Goal: Transaction & Acquisition: Book appointment/travel/reservation

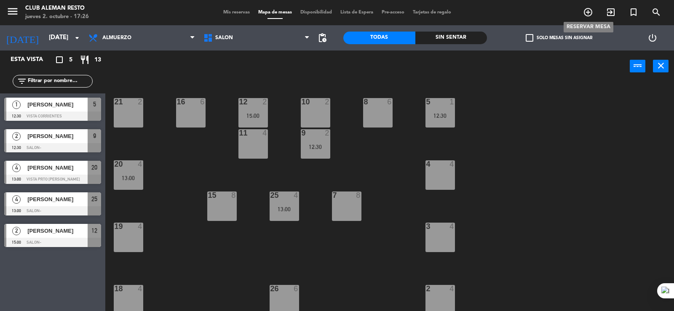
click at [588, 12] on icon "add_circle_outline" at bounding box center [588, 12] width 10 height 10
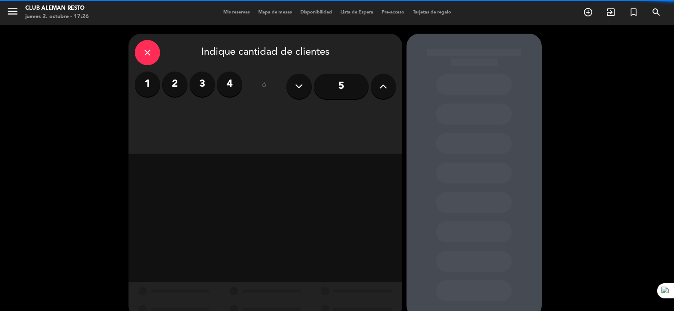
click at [173, 83] on label "2" at bounding box center [174, 84] width 25 height 25
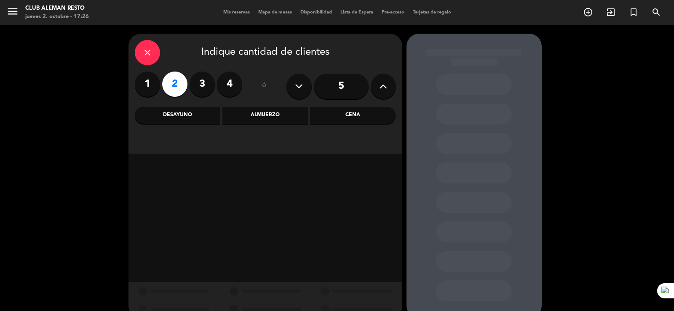
click at [350, 114] on div "Cena" at bounding box center [353, 115] width 86 height 17
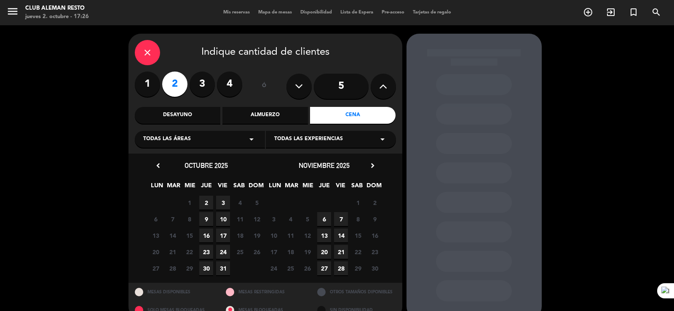
click at [219, 201] on span "3" at bounding box center [223, 203] width 14 height 14
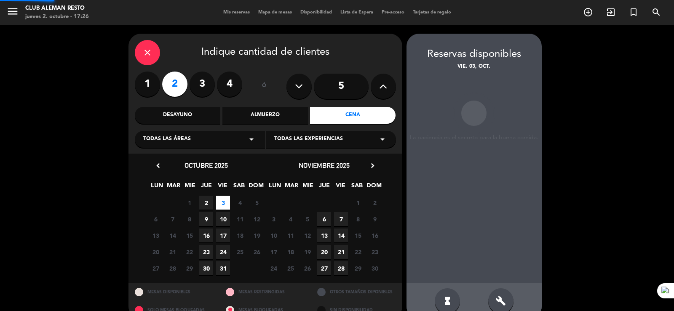
scroll to position [16, 0]
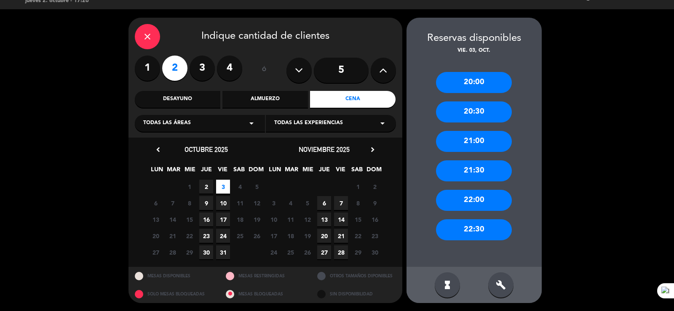
click at [481, 140] on div "21:00" at bounding box center [474, 141] width 76 height 21
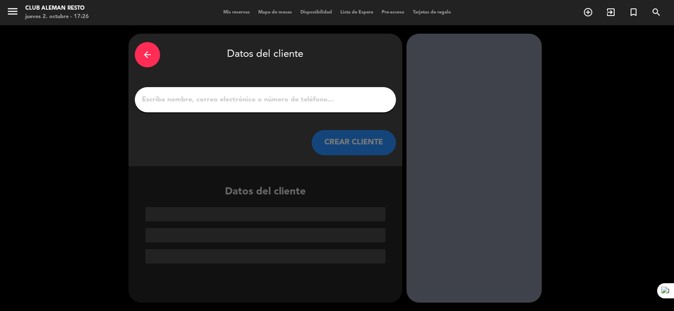
scroll to position [0, 0]
click at [265, 98] on input "1" at bounding box center [265, 100] width 249 height 12
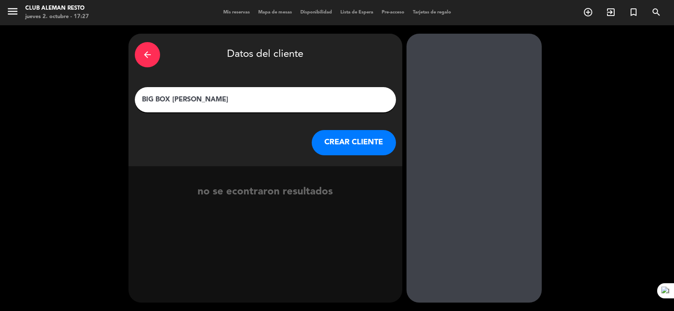
type input "BIG BOX [PERSON_NAME]"
click at [342, 148] on button "CREAR CLIENTE" at bounding box center [354, 142] width 84 height 25
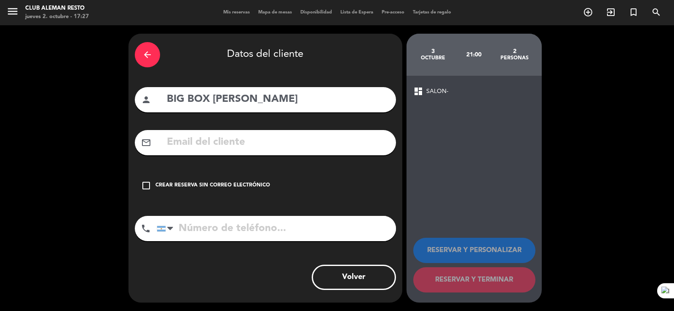
click at [257, 224] on input "tel" at bounding box center [276, 228] width 239 height 25
type input "1161118993"
click at [148, 186] on icon "check_box_outline_blank" at bounding box center [146, 186] width 10 height 10
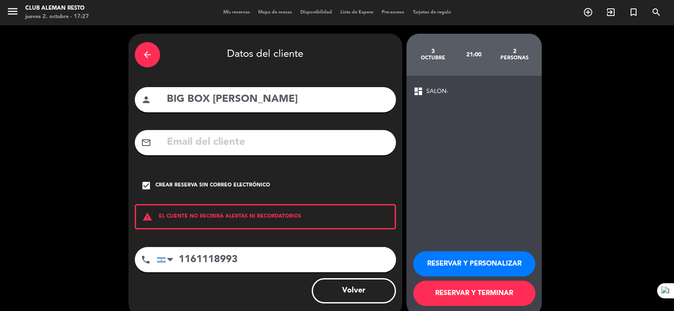
click at [485, 260] on button "RESERVAR Y PERSONALIZAR" at bounding box center [474, 264] width 122 height 25
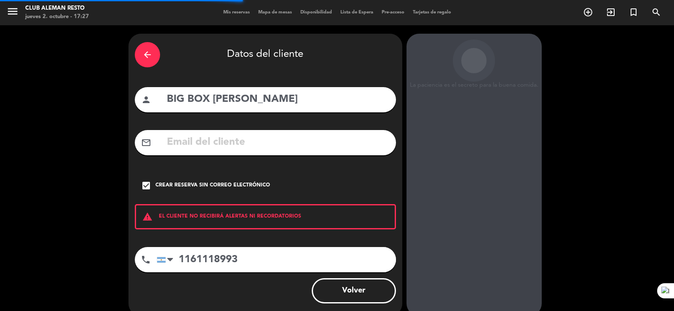
scroll to position [26, 0]
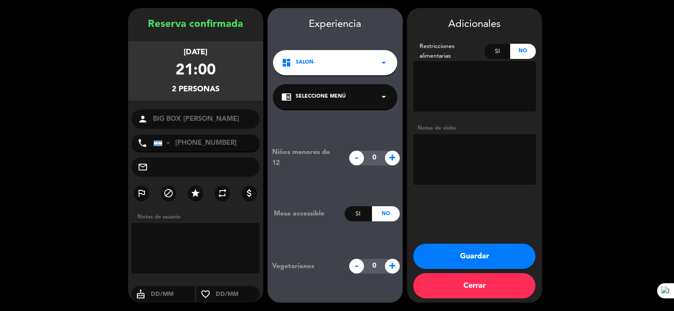
click at [493, 258] on button "Guardar" at bounding box center [474, 256] width 122 height 25
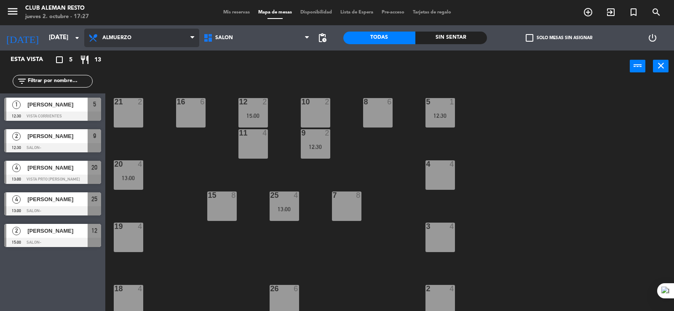
click at [184, 32] on span "Almuerzo" at bounding box center [141, 38] width 115 height 19
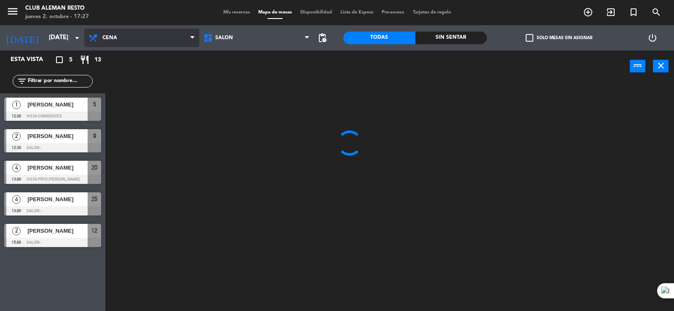
click at [113, 94] on ng-component "menu Club aleman resto [DATE] 2. octubre - 17:27 Mis reservas Mapa de mesas Dis…" at bounding box center [337, 156] width 674 height 312
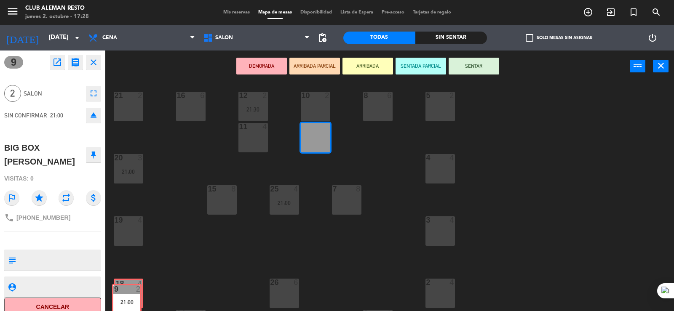
drag, startPoint x: 319, startPoint y: 149, endPoint x: 148, endPoint y: 294, distance: 224.2
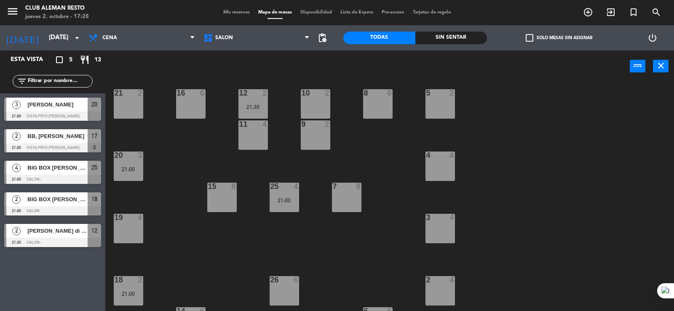
scroll to position [65, 0]
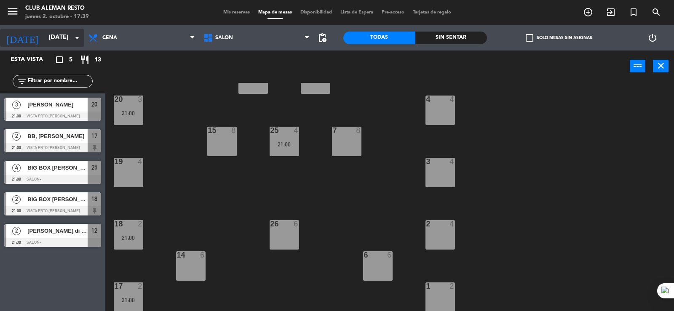
click at [62, 38] on input "[DATE]" at bounding box center [85, 38] width 81 height 16
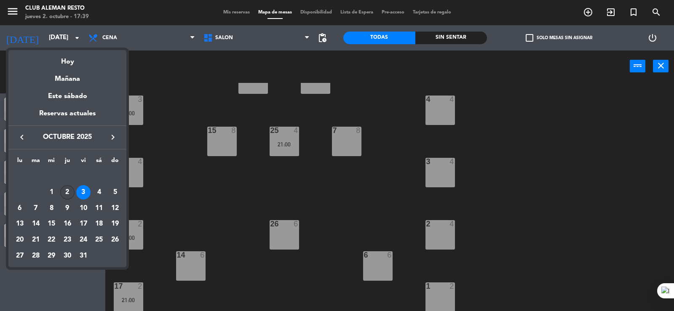
click at [66, 194] on div "2" at bounding box center [67, 192] width 14 height 14
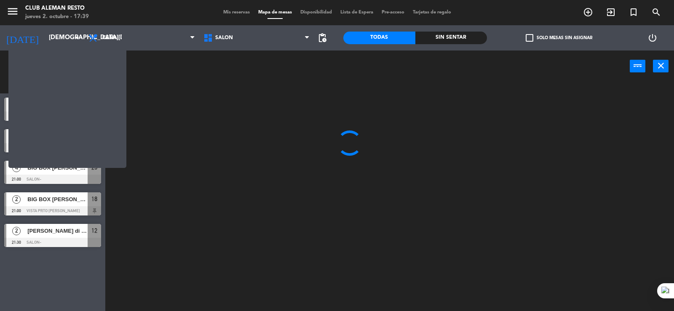
scroll to position [0, 0]
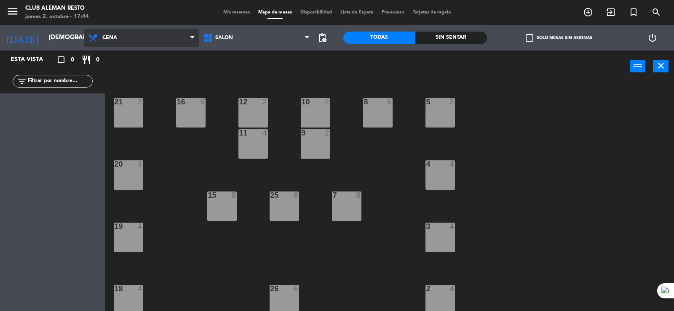
click at [109, 32] on span "Cena" at bounding box center [141, 38] width 115 height 19
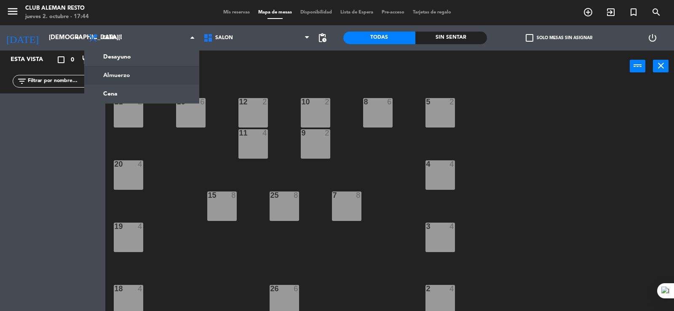
click at [58, 25] on div "[DATE] [DATE] arrow_drop_down" at bounding box center [42, 37] width 84 height 25
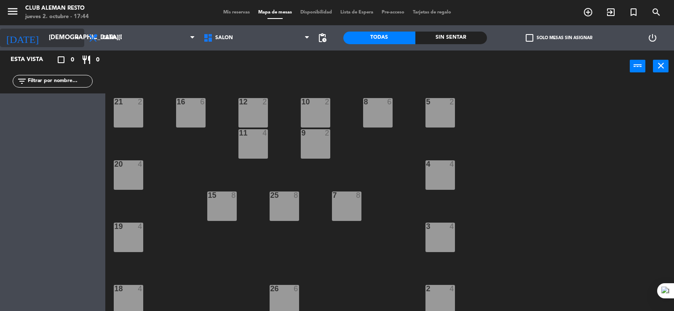
click at [57, 32] on input "[DEMOGRAPHIC_DATA][DATE]" at bounding box center [85, 38] width 81 height 16
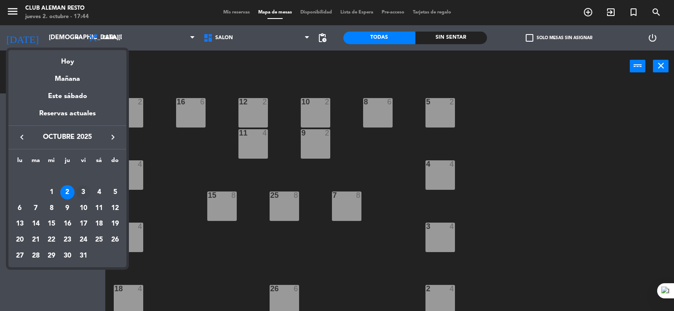
click at [80, 191] on div "3" at bounding box center [83, 192] width 14 height 14
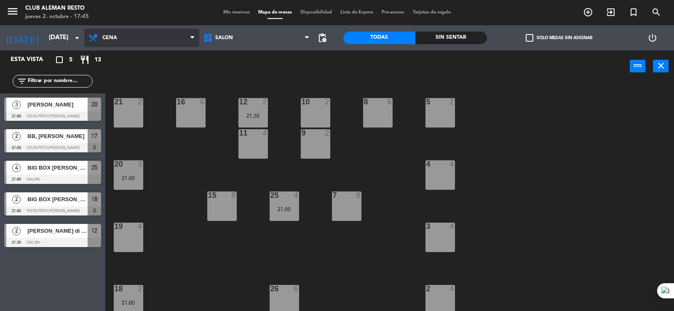
click at [137, 36] on span "Cena" at bounding box center [141, 38] width 115 height 19
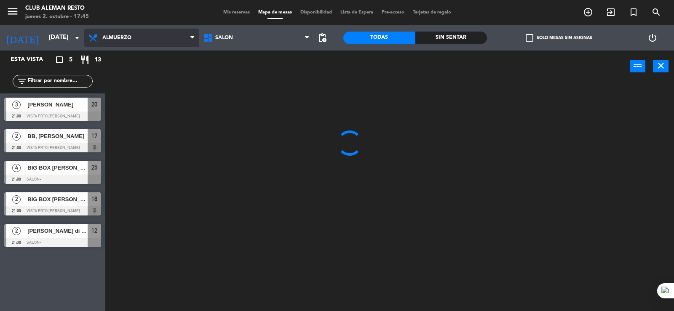
click at [124, 71] on ng-component "menu Club aleman resto [DATE] 2. octubre - 17:45 Mis reservas Mapa de mesas Dis…" at bounding box center [337, 156] width 674 height 312
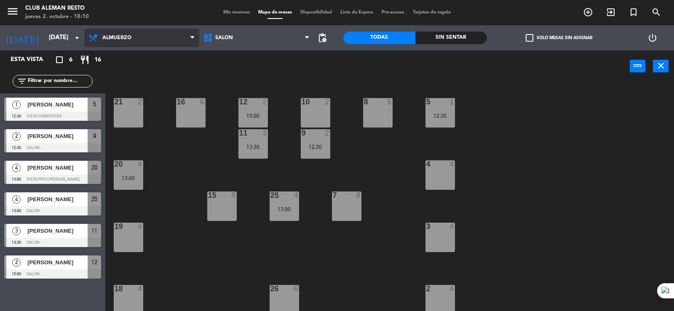
click at [136, 34] on span "Almuerzo" at bounding box center [141, 38] width 115 height 19
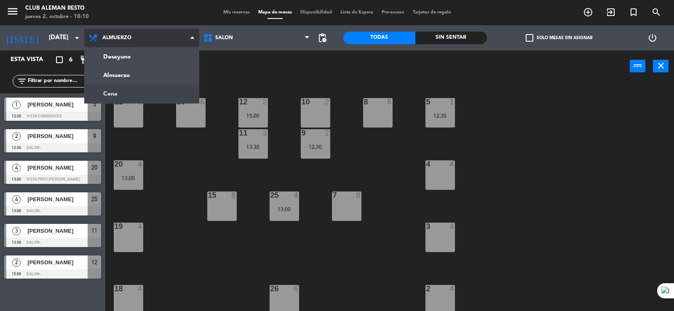
click at [103, 99] on ng-component "menu Club aleman resto [DATE] 2. octubre - 18:10 Mis reservas Mapa de mesas Dis…" at bounding box center [337, 156] width 674 height 312
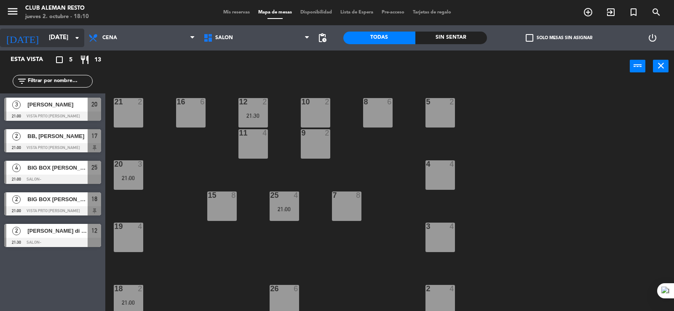
click at [56, 35] on input "[DATE]" at bounding box center [85, 38] width 81 height 16
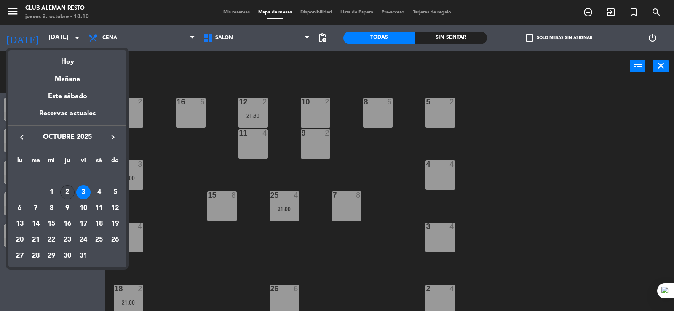
click at [69, 191] on div "2" at bounding box center [67, 192] width 14 height 14
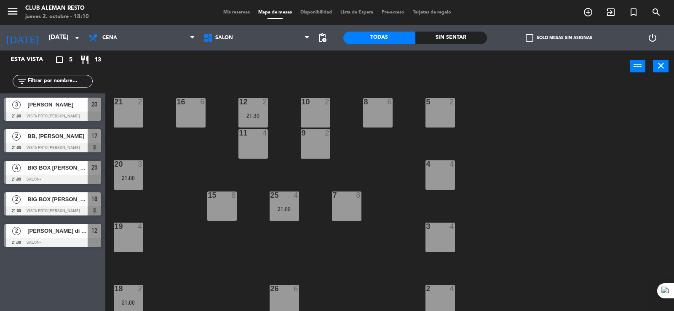
type input "[DEMOGRAPHIC_DATA][DATE]"
